Goal: Obtain resource: Obtain resource

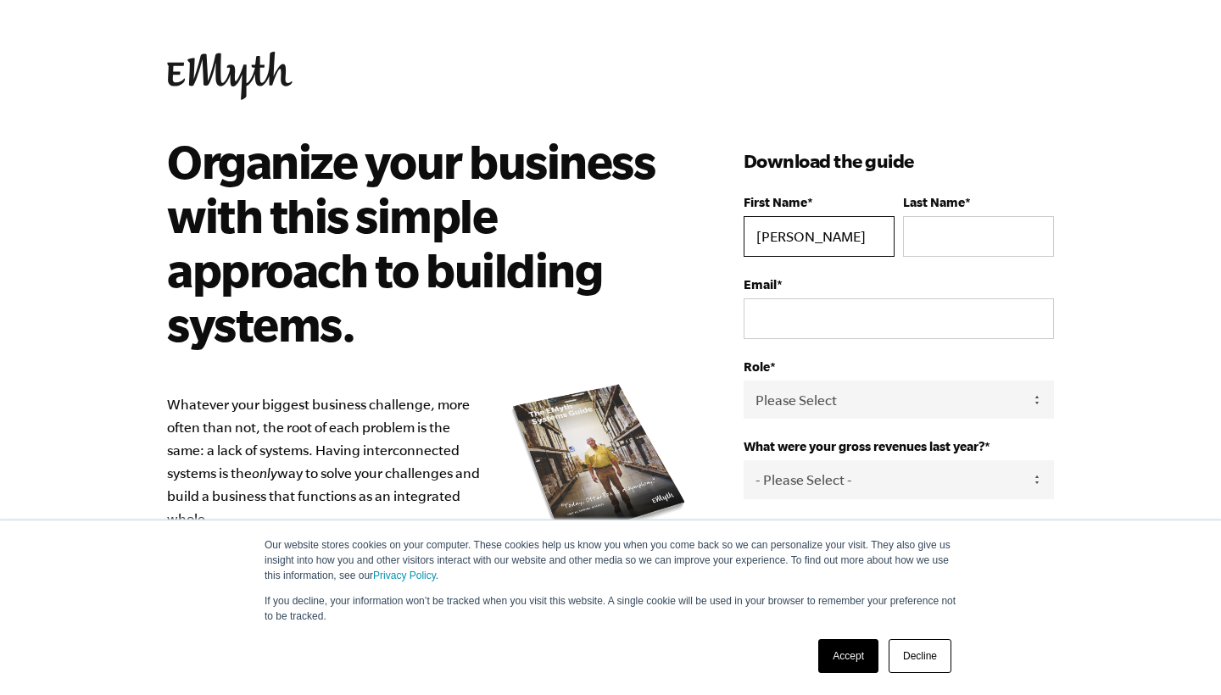
type input "[PERSON_NAME]"
type input "[EMAIL_ADDRESS][DOMAIN_NAME]"
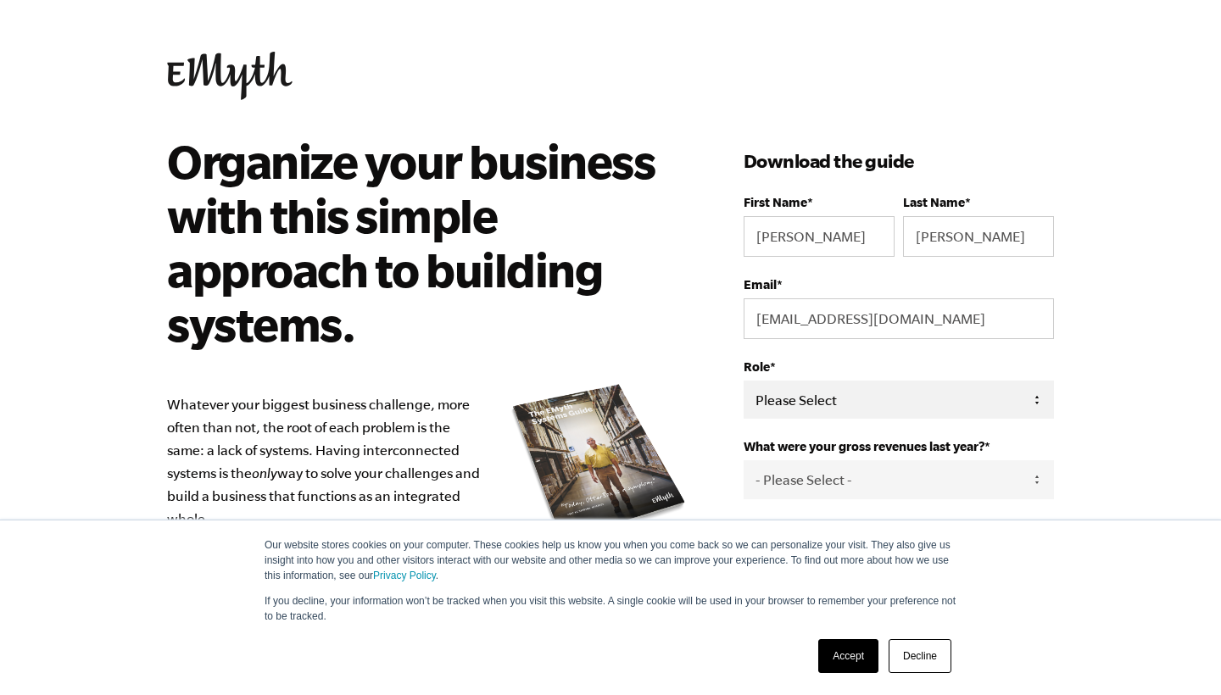
select select "Owner"
select select "76-150K"
click at [864, 663] on link "Accept" at bounding box center [848, 656] width 60 height 34
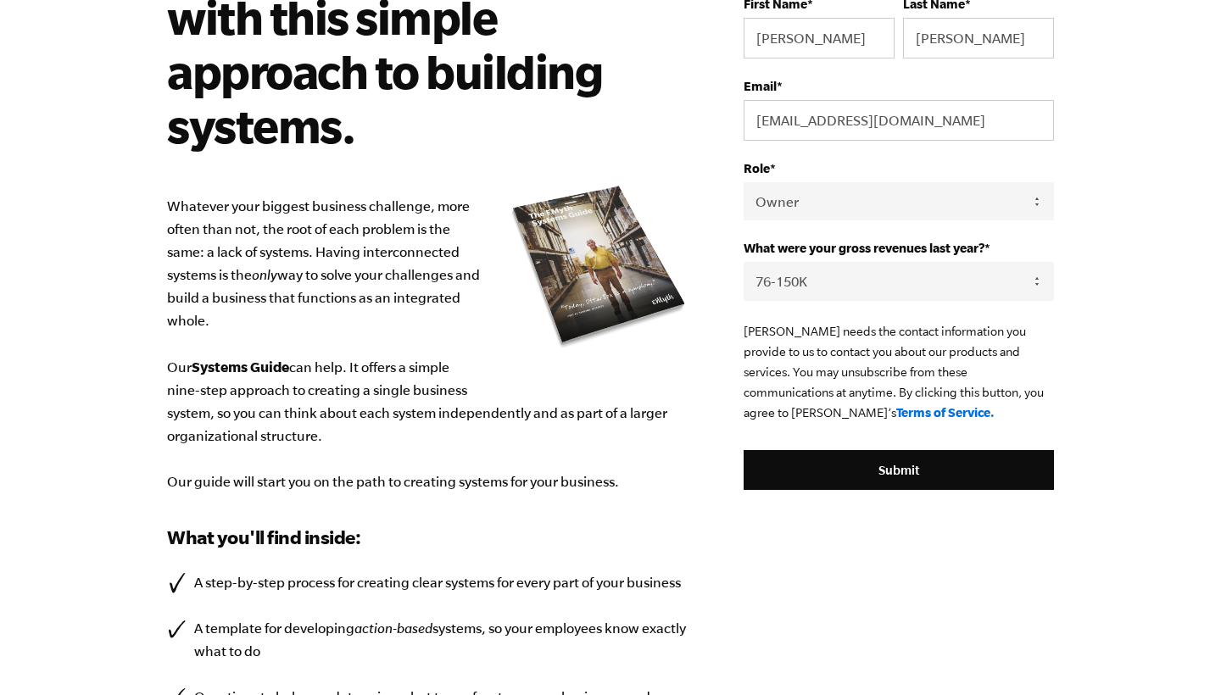
scroll to position [203, 0]
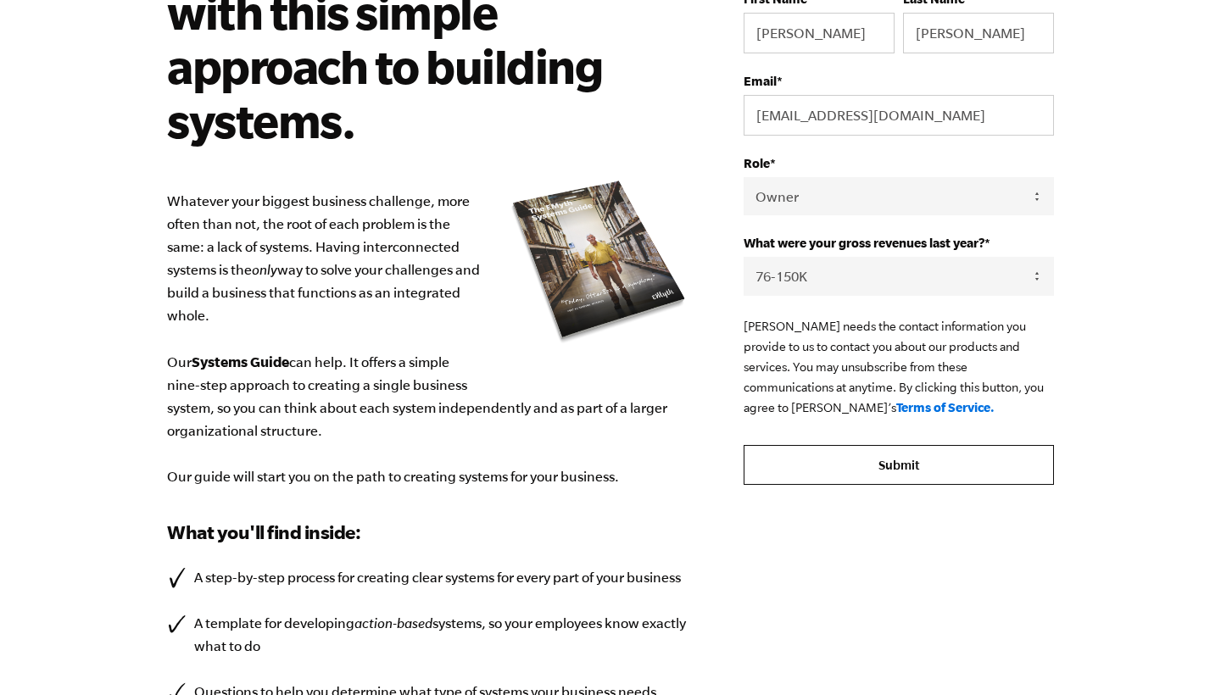
click at [882, 462] on input "Submit" at bounding box center [899, 465] width 310 height 41
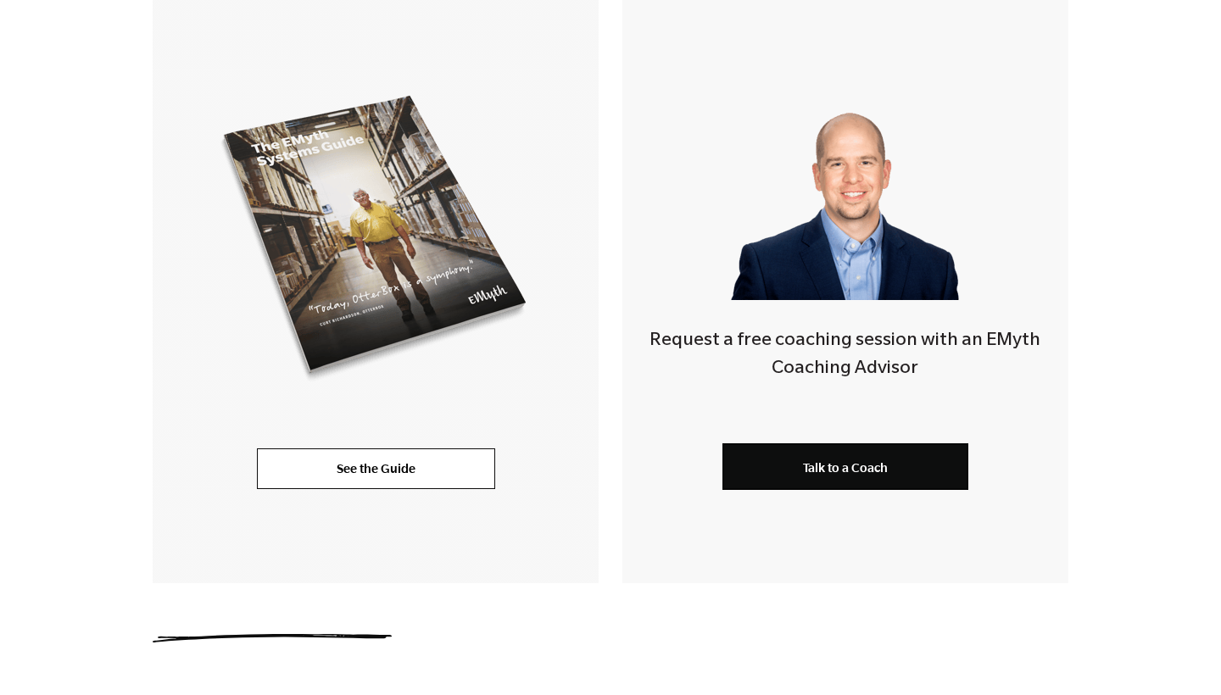
scroll to position [396, 0]
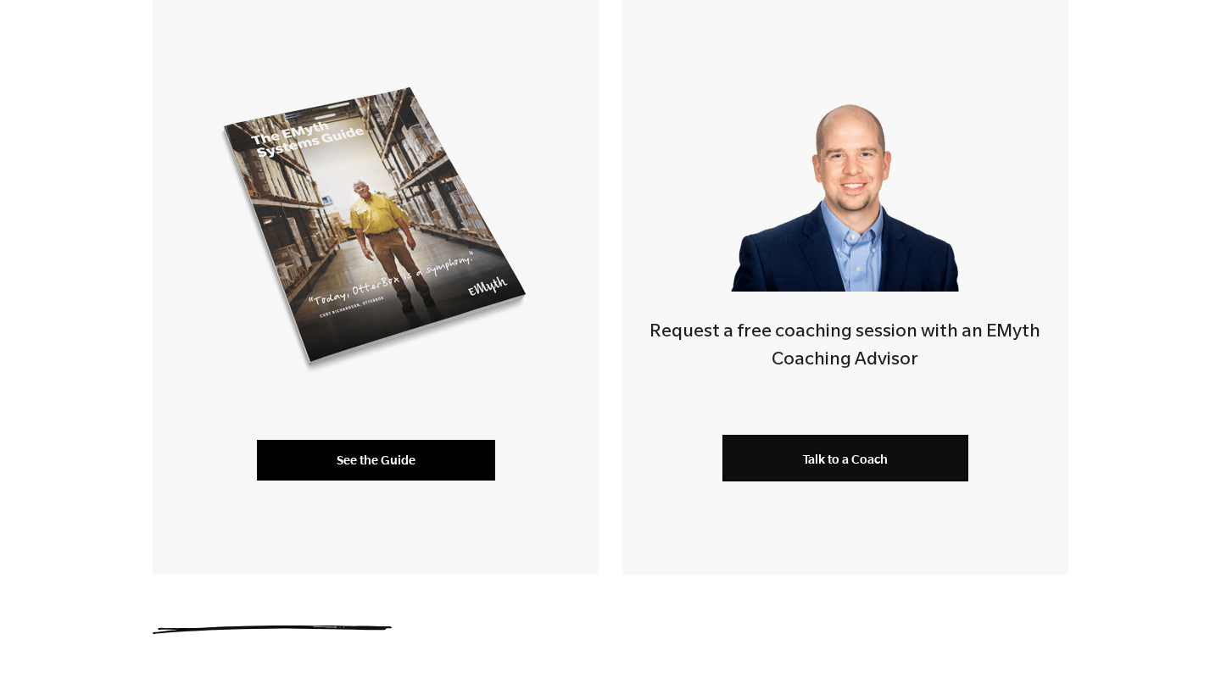
click at [357, 468] on link "See the Guide" at bounding box center [376, 460] width 238 height 41
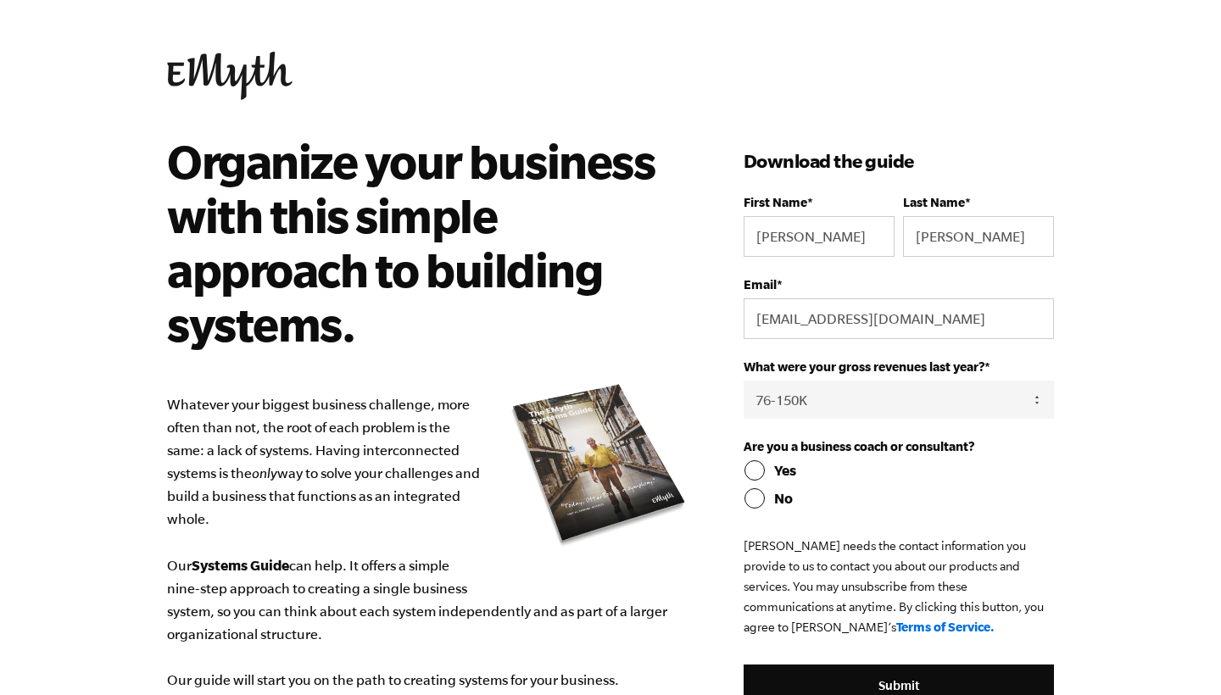
select select "76-150K"
